Goal: Find specific page/section: Find specific page/section

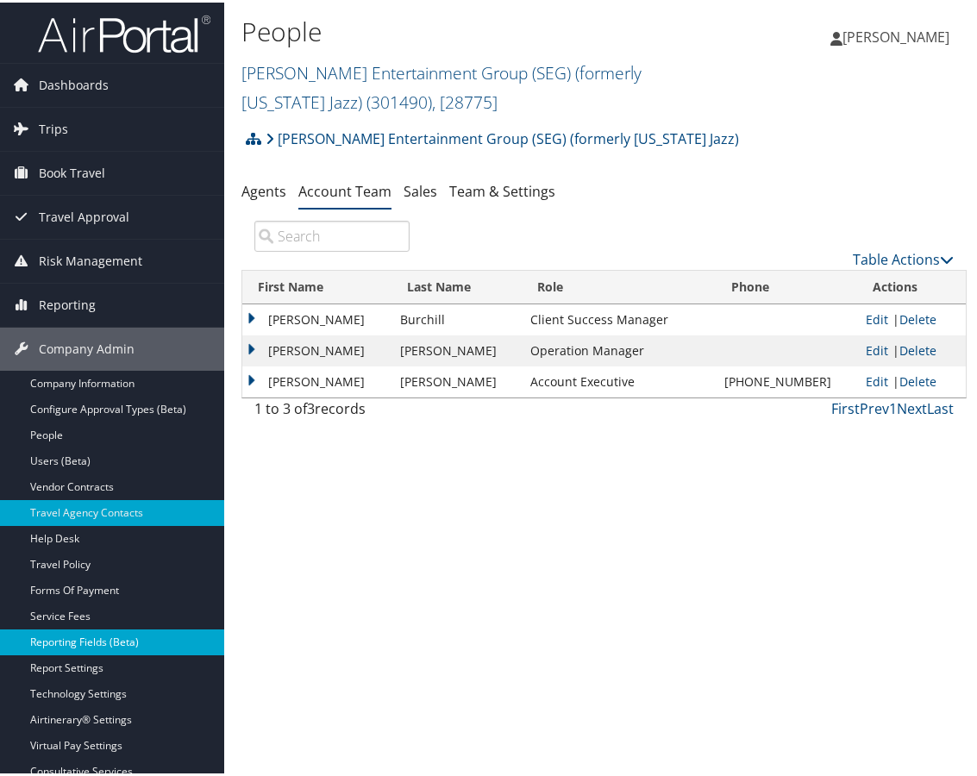
click at [131, 640] on link "Reporting Fields (Beta)" at bounding box center [112, 640] width 224 height 26
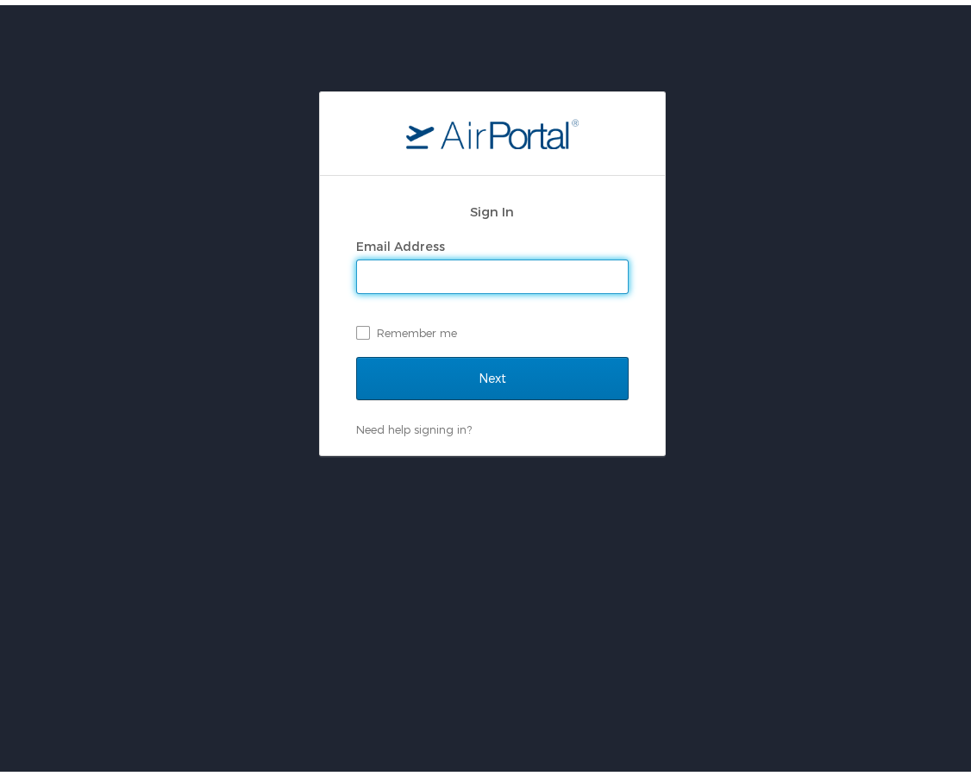
type input "[PERSON_NAME][EMAIL_ADDRESS][PERSON_NAME][DOMAIN_NAME]"
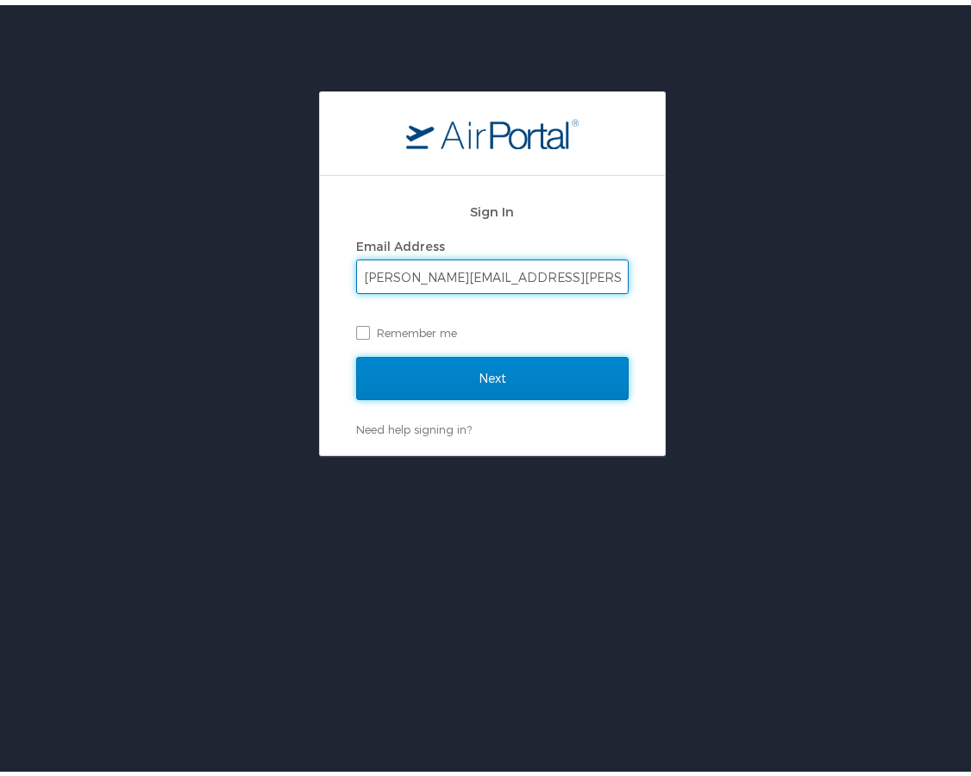
click at [497, 391] on input "Next" at bounding box center [492, 373] width 272 height 43
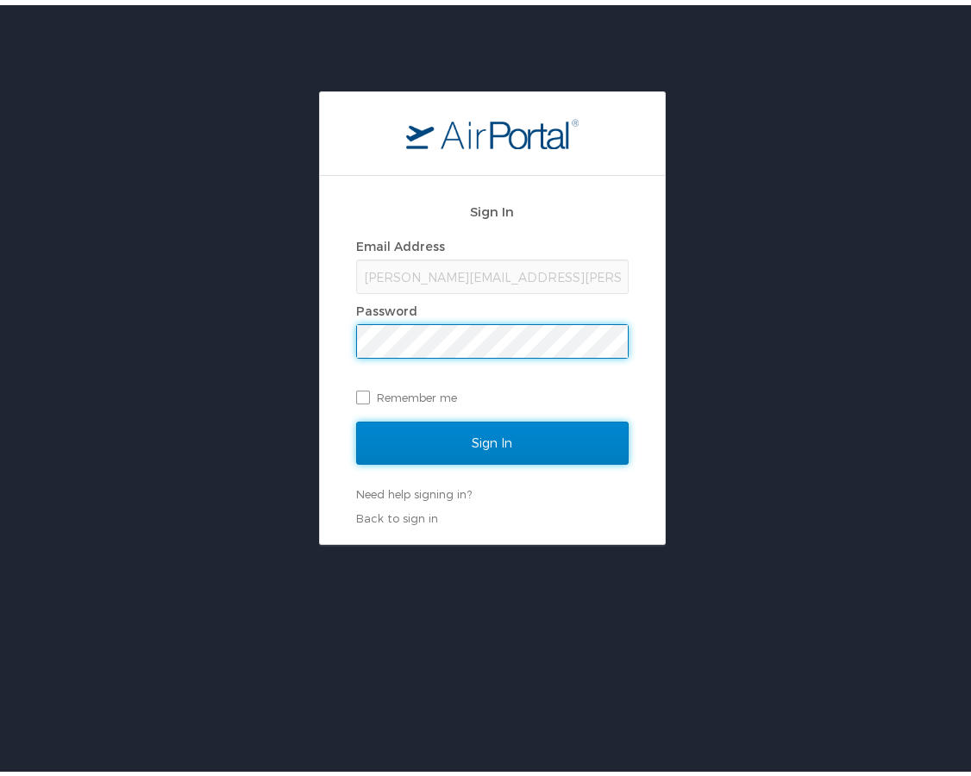
click at [510, 444] on input "Sign In" at bounding box center [492, 437] width 272 height 43
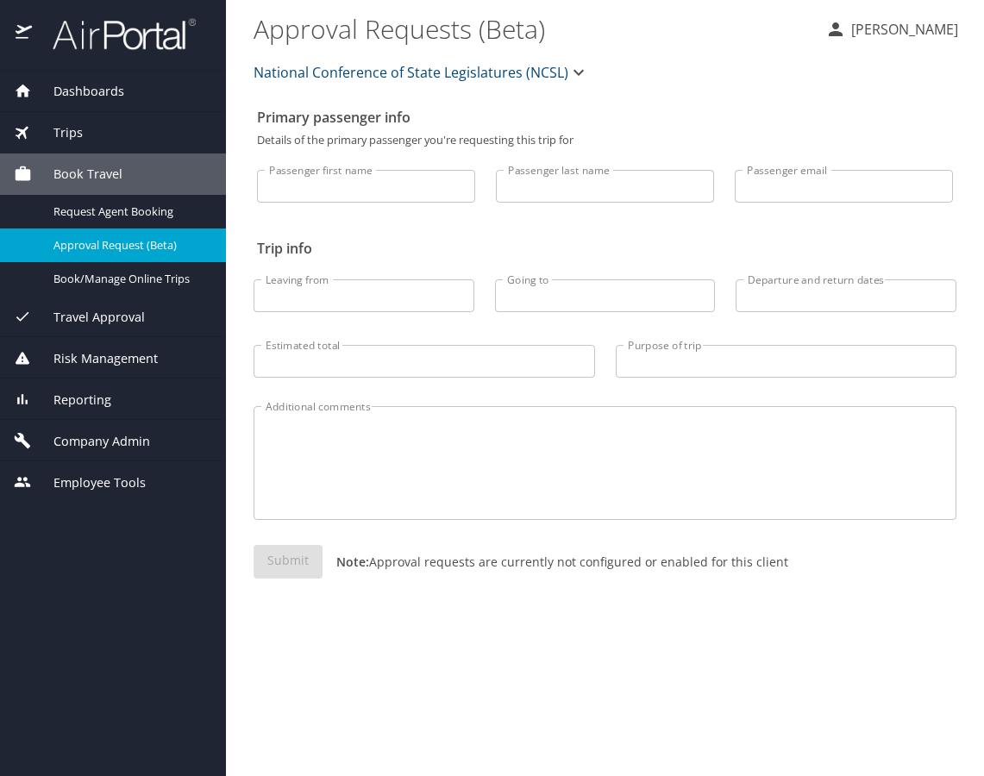
click at [91, 394] on span "Reporting" at bounding box center [71, 400] width 79 height 19
